Goal: Transaction & Acquisition: Book appointment/travel/reservation

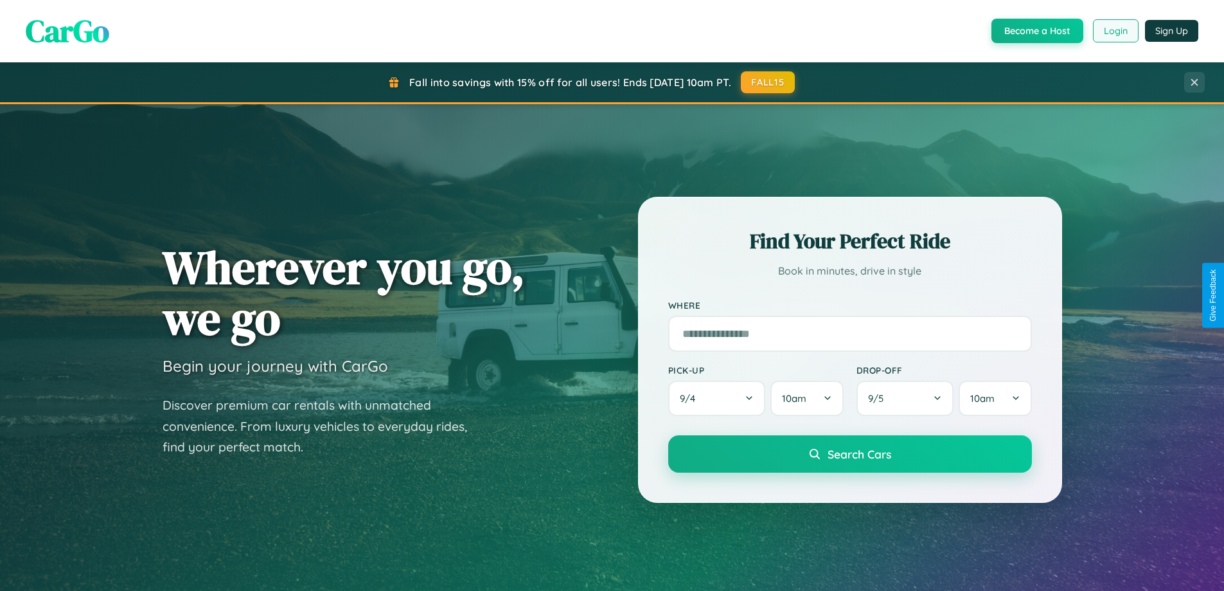
click at [1115, 31] on button "Login" at bounding box center [1116, 30] width 46 height 23
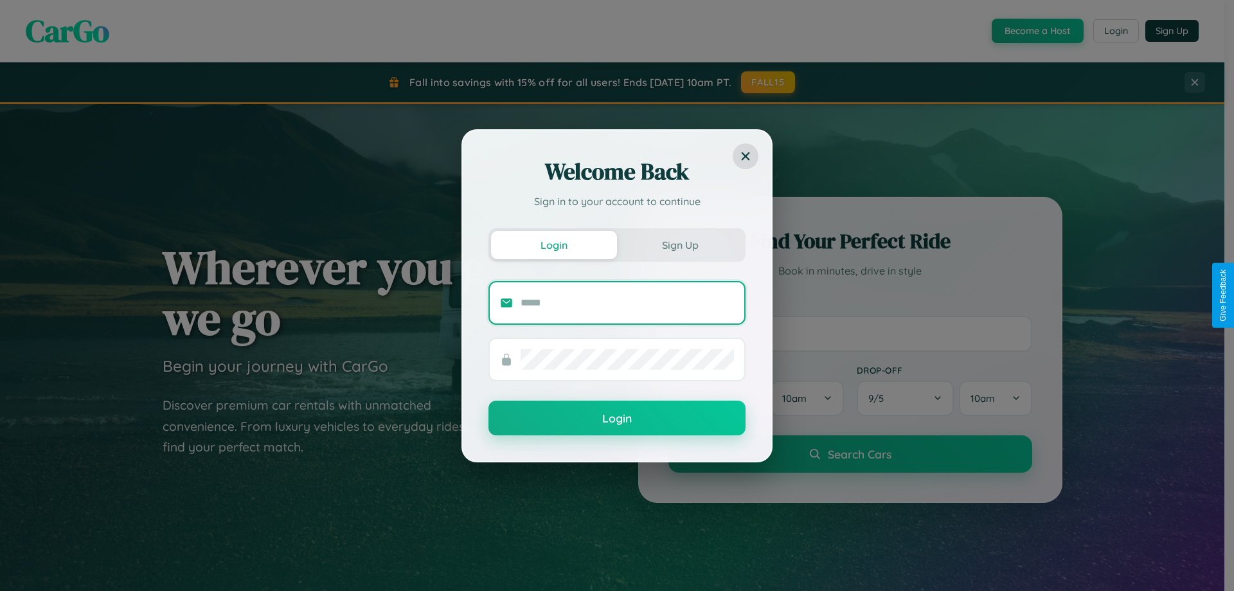
click at [627, 302] on input "text" at bounding box center [627, 302] width 213 height 21
type input "**********"
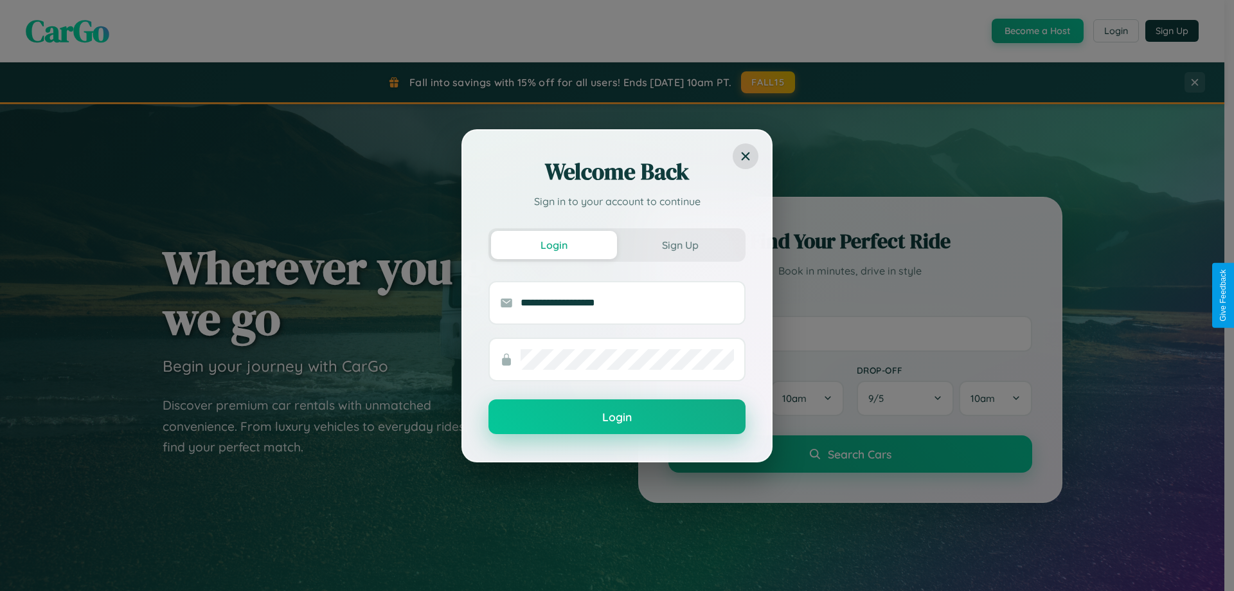
click at [617, 417] on button "Login" at bounding box center [617, 416] width 257 height 35
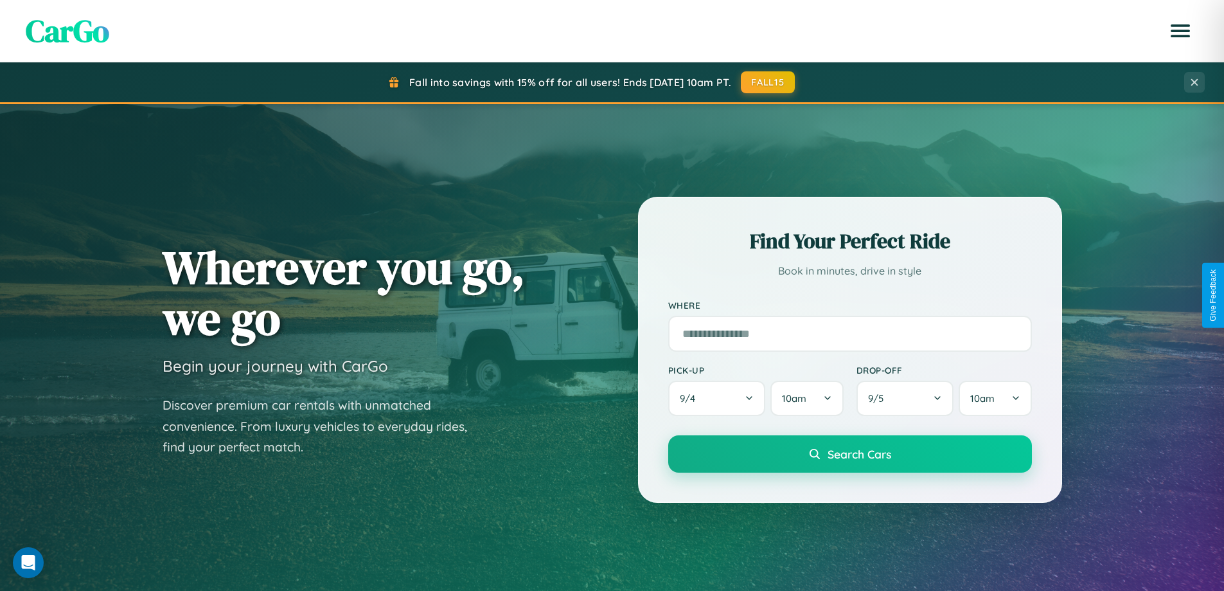
scroll to position [554, 0]
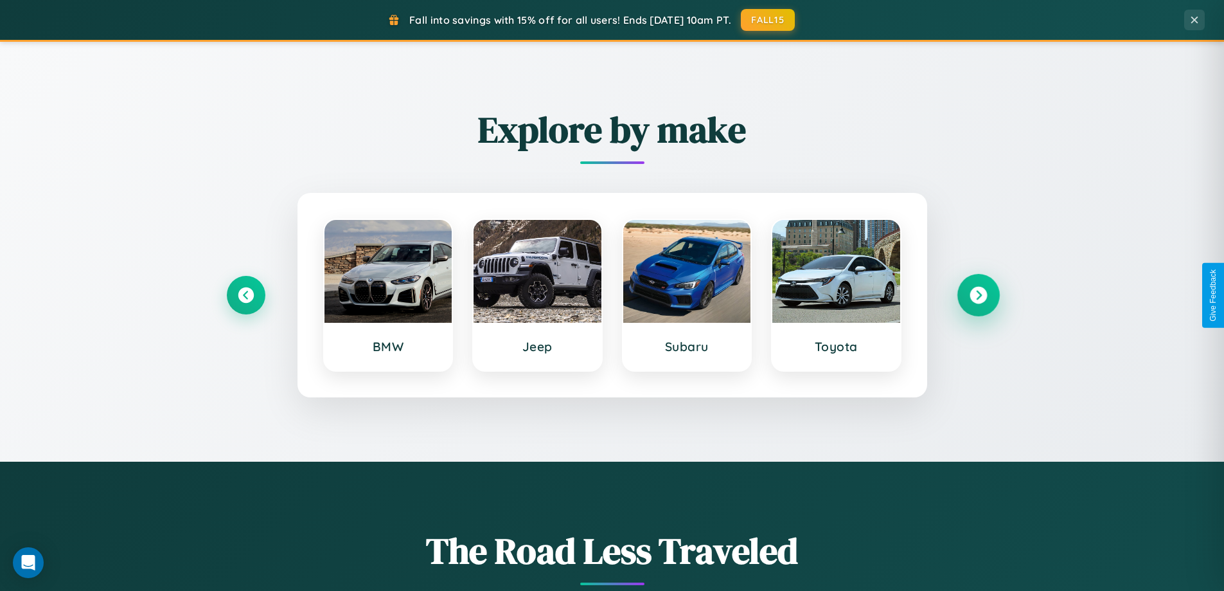
click at [978, 295] on icon at bounding box center [978, 295] width 17 height 17
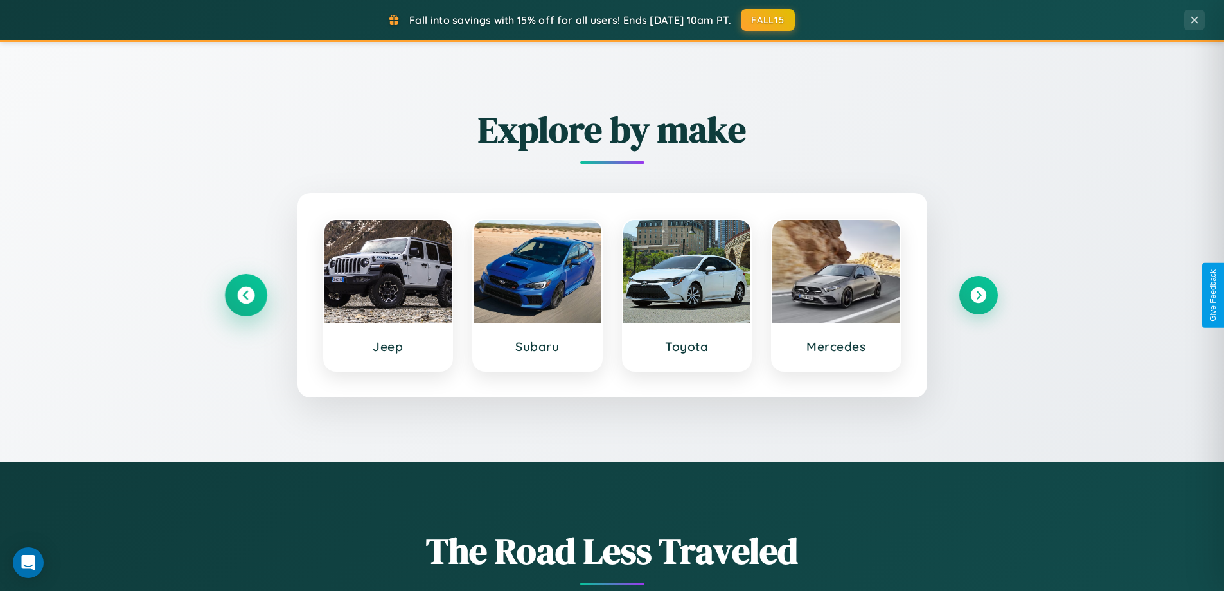
click at [246, 295] on icon at bounding box center [245, 295] width 17 height 17
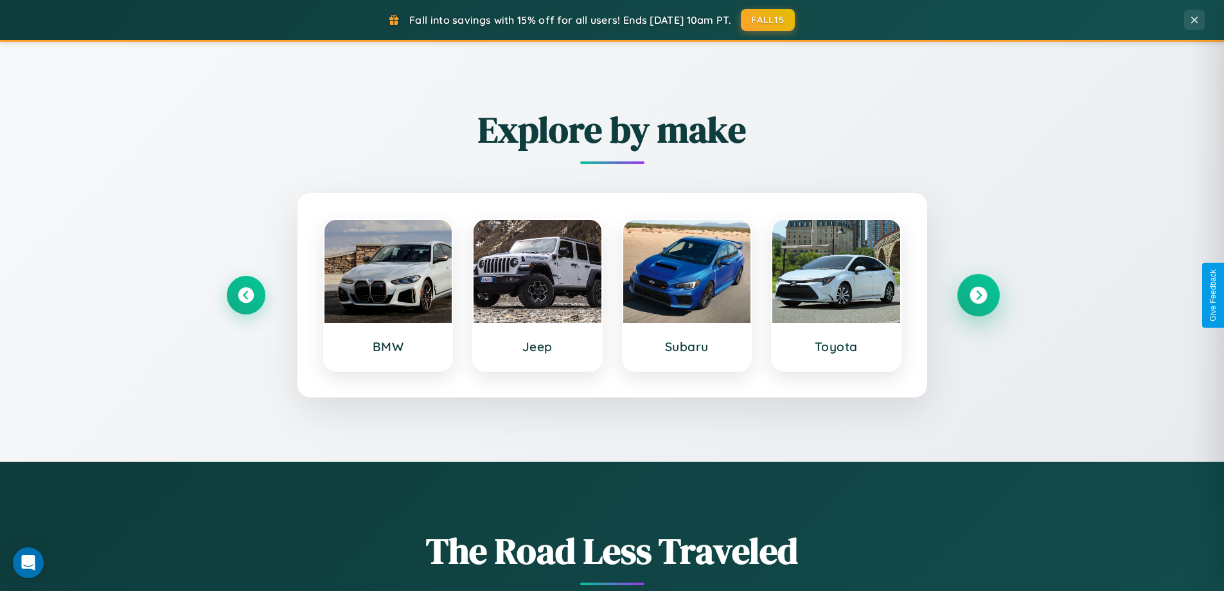
click at [978, 295] on icon at bounding box center [978, 295] width 17 height 17
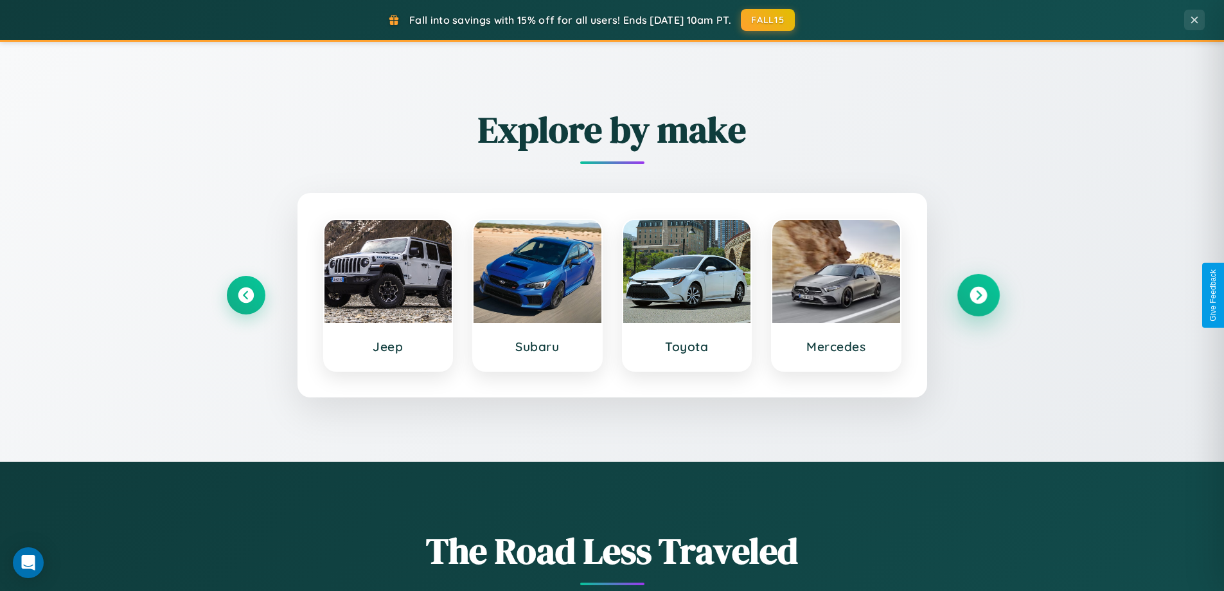
click at [978, 295] on icon at bounding box center [978, 295] width 17 height 17
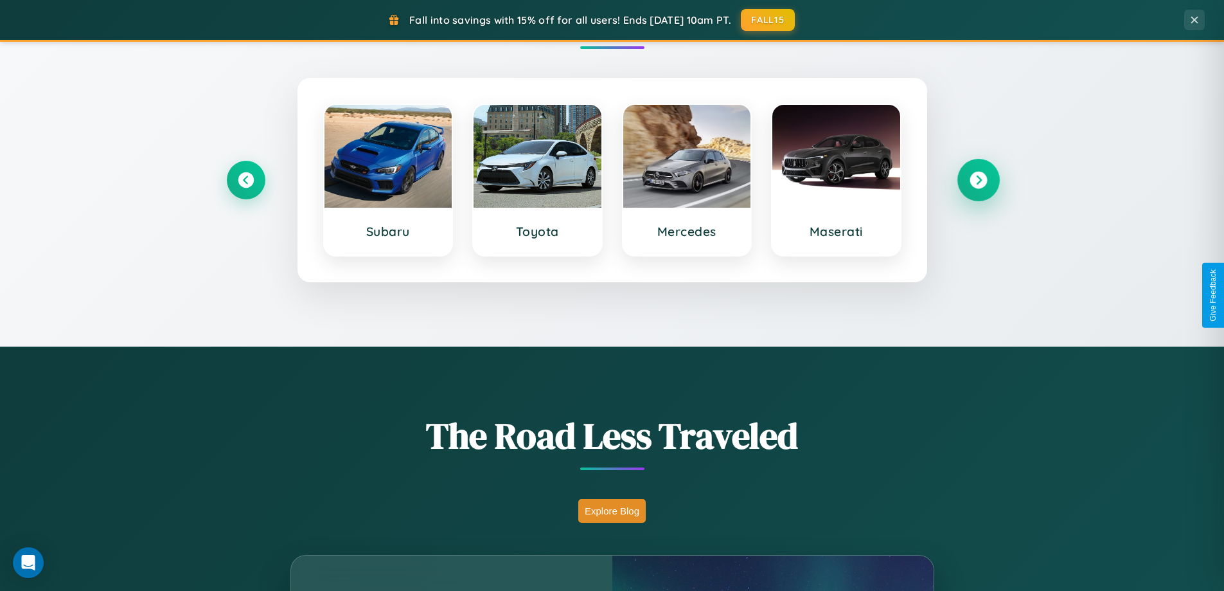
scroll to position [125, 0]
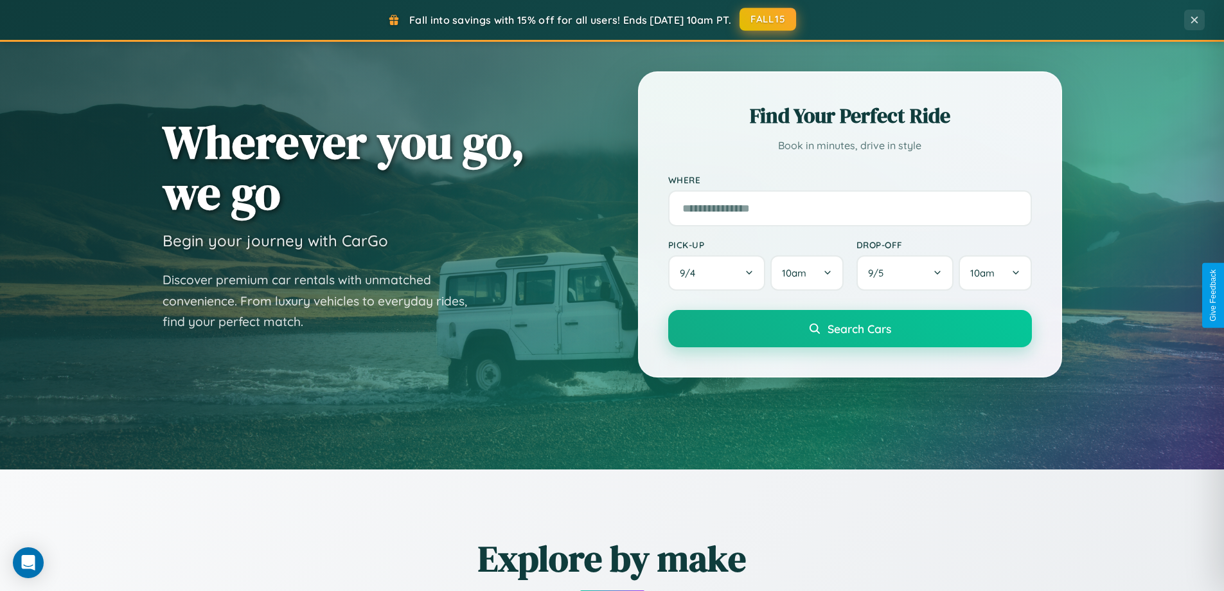
click at [769, 19] on button "FALL15" at bounding box center [768, 19] width 57 height 23
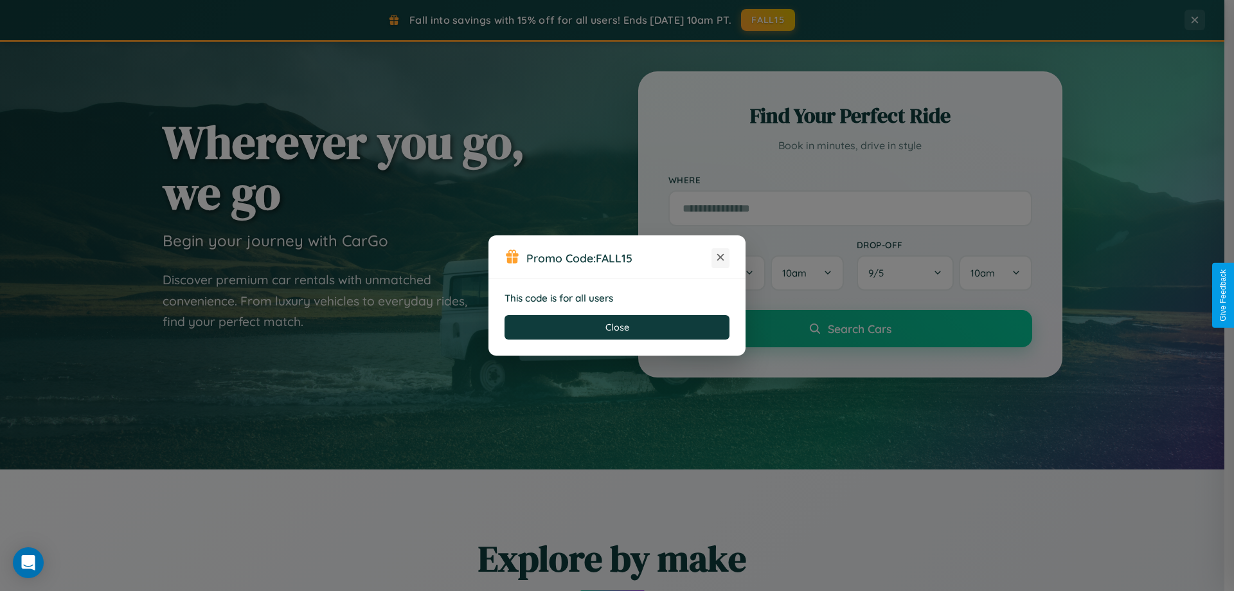
click at [721, 258] on icon at bounding box center [720, 257] width 13 height 13
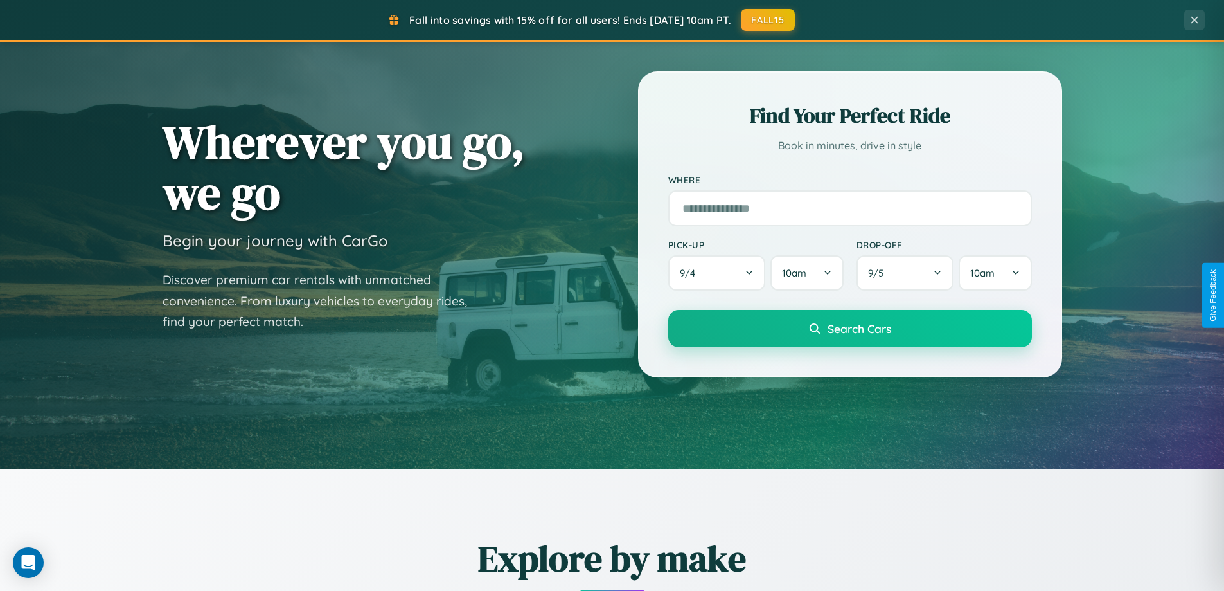
scroll to position [554, 0]
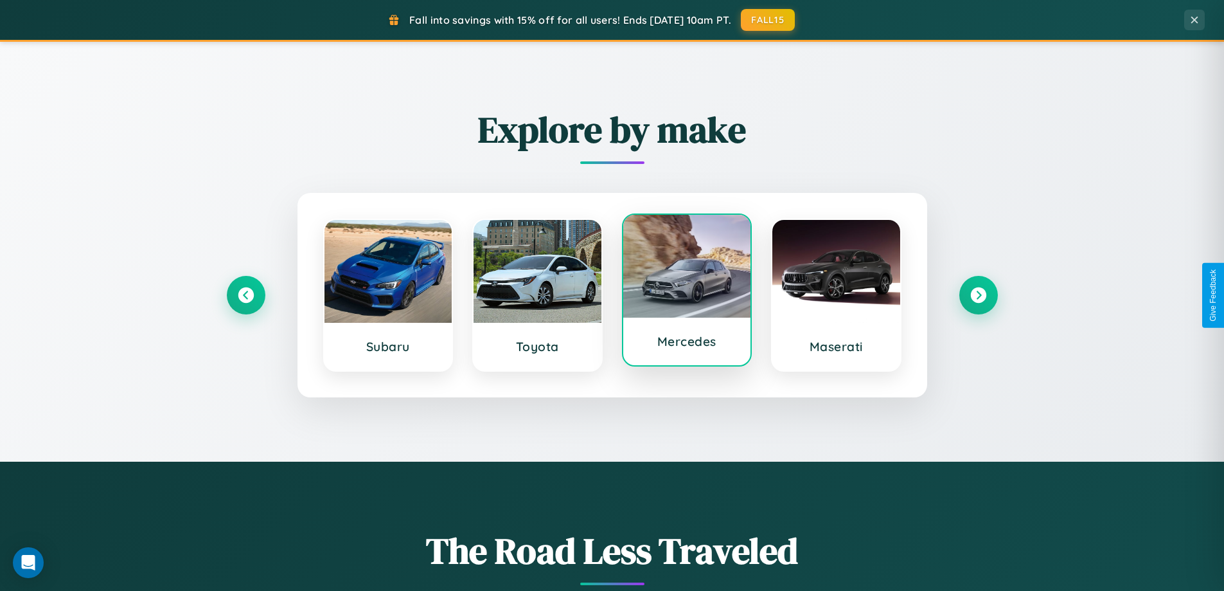
click at [686, 290] on div at bounding box center [687, 266] width 128 height 103
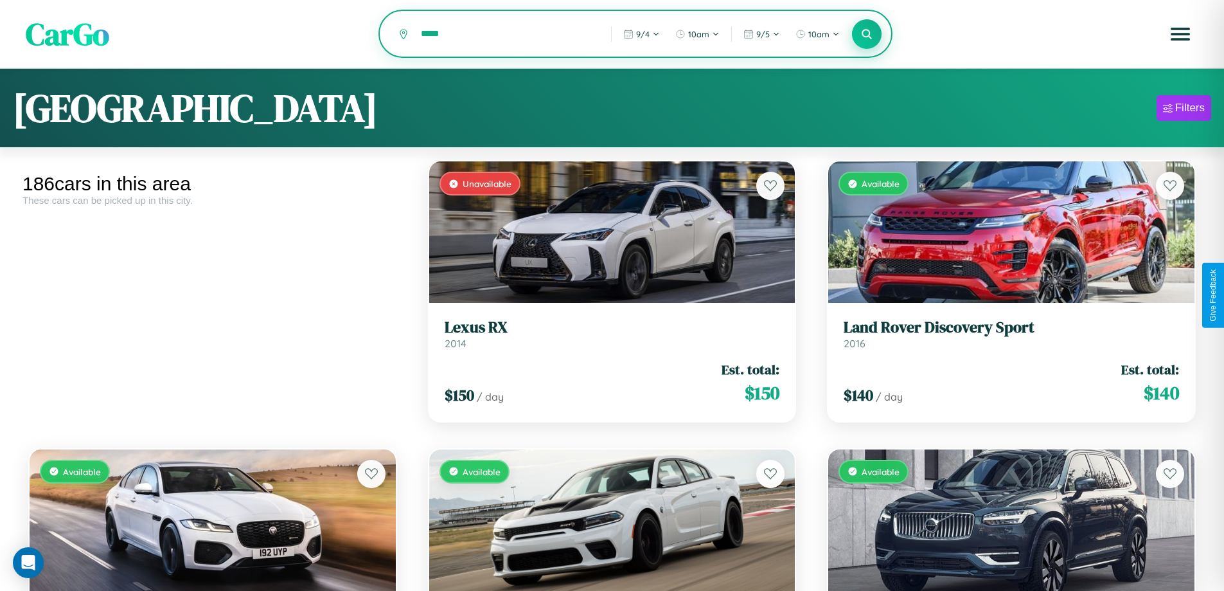
type input "*****"
click at [867, 35] on icon at bounding box center [867, 34] width 12 height 12
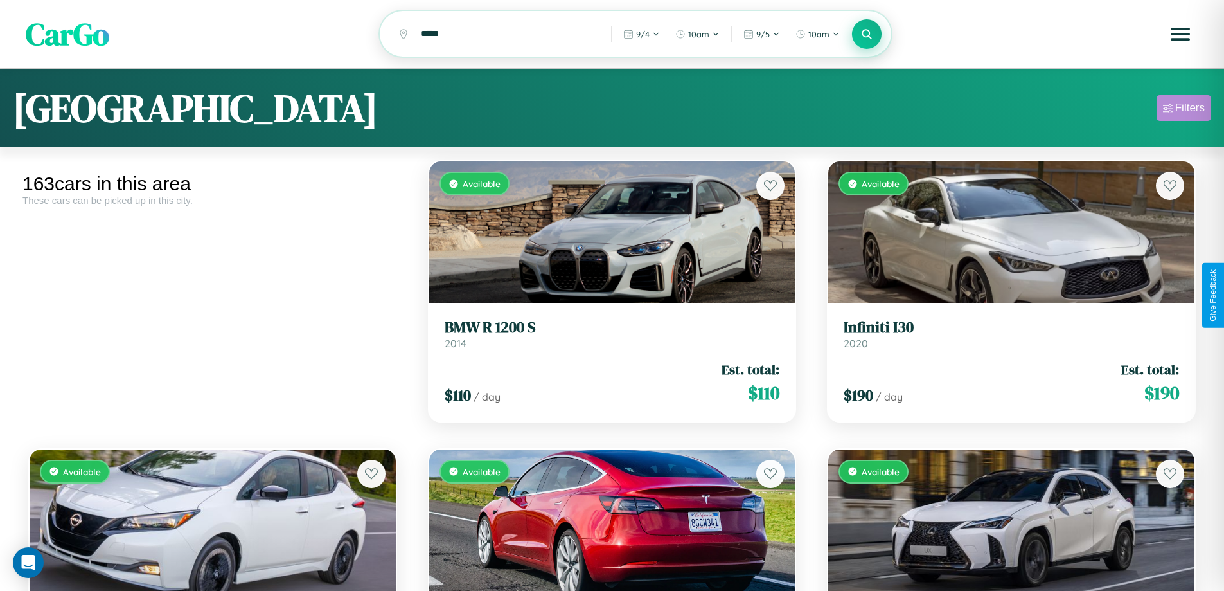
click at [1184, 110] on div "Filters" at bounding box center [1191, 108] width 30 height 13
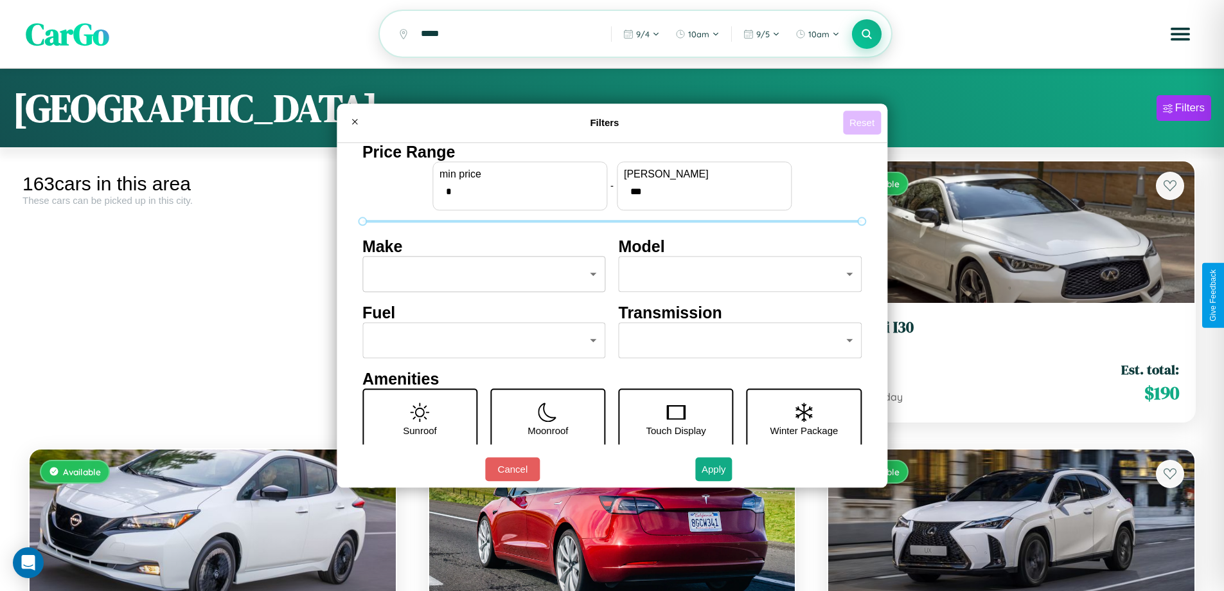
click at [864, 122] on button "Reset" at bounding box center [862, 123] width 38 height 24
